Goal: Information Seeking & Learning: Learn about a topic

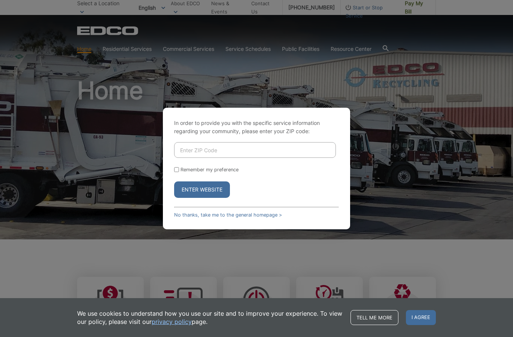
click at [253, 149] on input "Enter ZIP Code" at bounding box center [255, 150] width 162 height 16
type input "91941"
click at [192, 195] on button "Enter Website" at bounding box center [202, 189] width 56 height 16
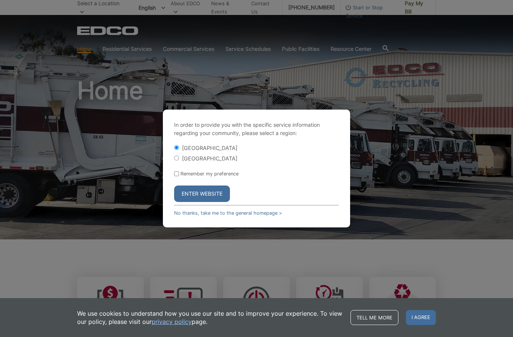
click at [214, 194] on button "Enter Website" at bounding box center [202, 194] width 56 height 16
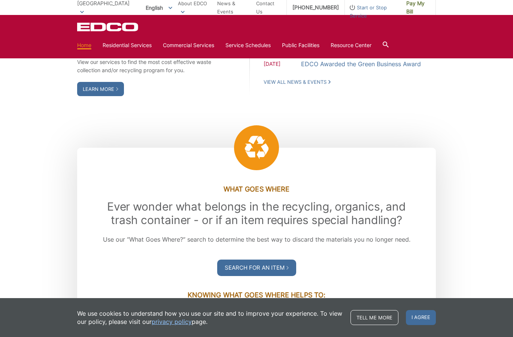
scroll to position [725, 0]
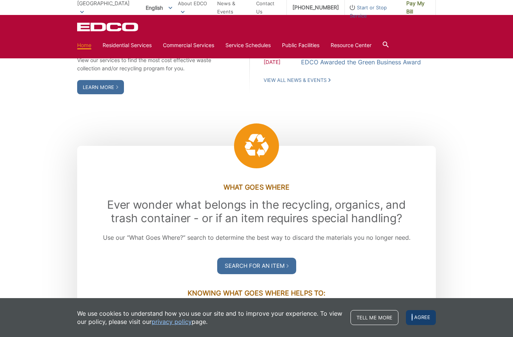
click at [412, 316] on span "I agree" at bounding box center [421, 317] width 30 height 15
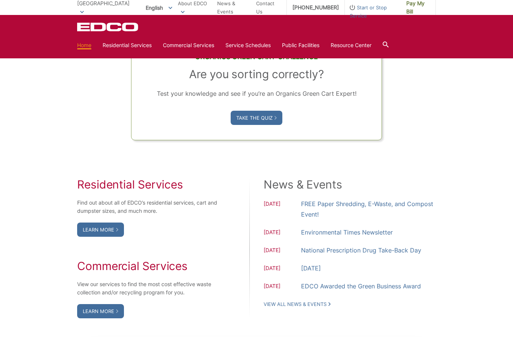
scroll to position [501, 0]
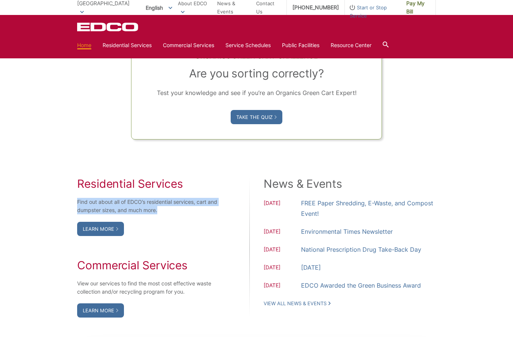
drag, startPoint x: 177, startPoint y: 212, endPoint x: 67, endPoint y: 205, distance: 109.9
copy p "Find out about all of EDCO’s residential services, cart and dumpster sizes, and…"
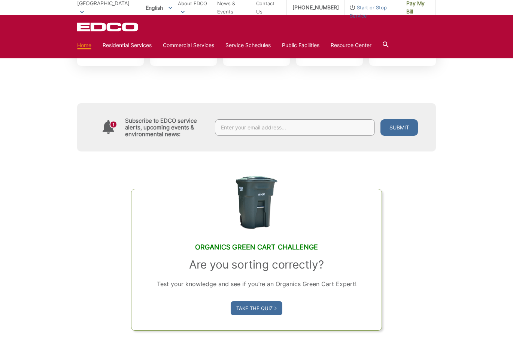
scroll to position [309, 0]
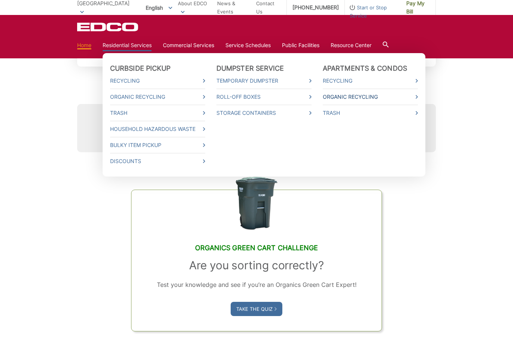
click at [337, 96] on link "Organic Recycling" at bounding box center [370, 97] width 95 height 8
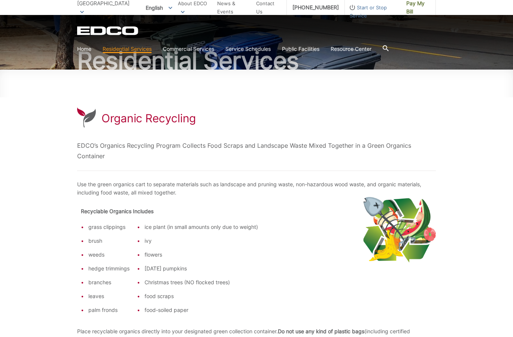
scroll to position [64, 0]
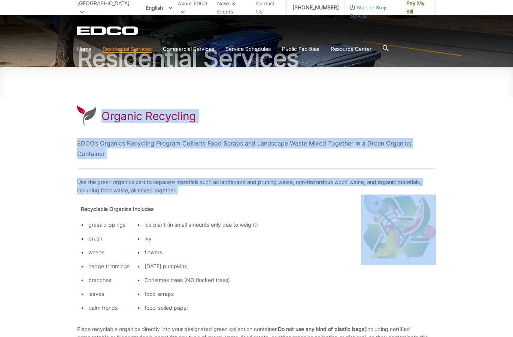
drag, startPoint x: 279, startPoint y: 229, endPoint x: 54, endPoint y: 91, distance: 264.0
copy div "Organic Recycling EDCO’s Organics Recycling Program Collects Food Scraps and La…"
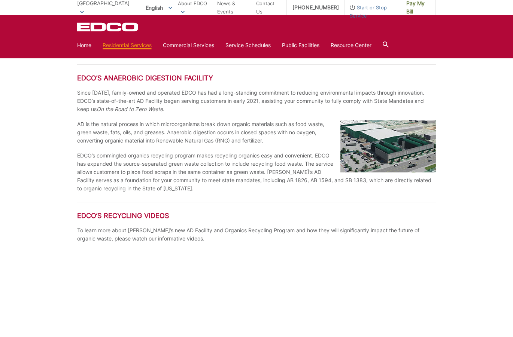
scroll to position [557, 0]
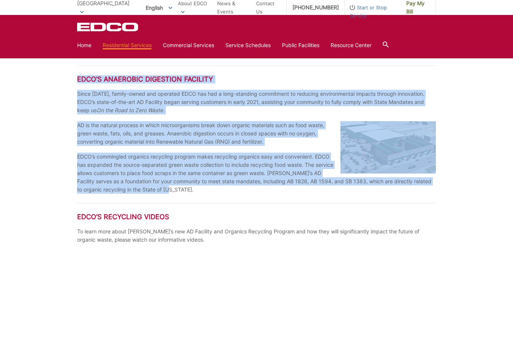
drag, startPoint x: 200, startPoint y: 194, endPoint x: 53, endPoint y: 64, distance: 196.4
click at [52, 64] on div "Organic Recycling EDCO’s Organics Recycling Program Collects Food Scraps and La…" at bounding box center [256, 263] width 513 height 1378
copy div "LORE’i Dolorsita Consectet Adipisci Elits 1150, doeius-tempo inc utlabore ETDO …"
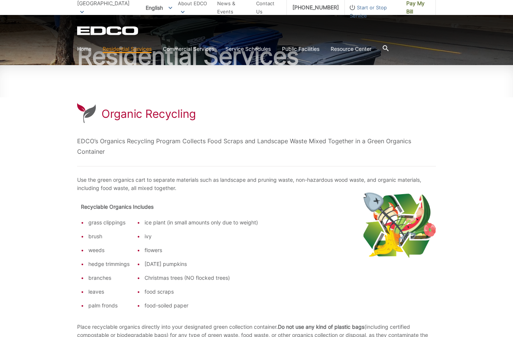
scroll to position [0, 0]
